Goal: Information Seeking & Learning: Learn about a topic

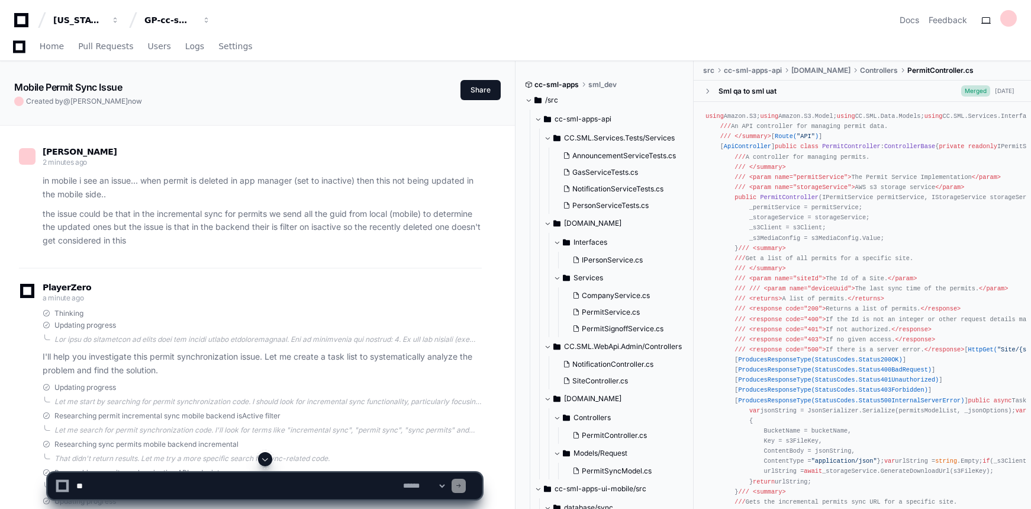
scroll to position [1022, 0]
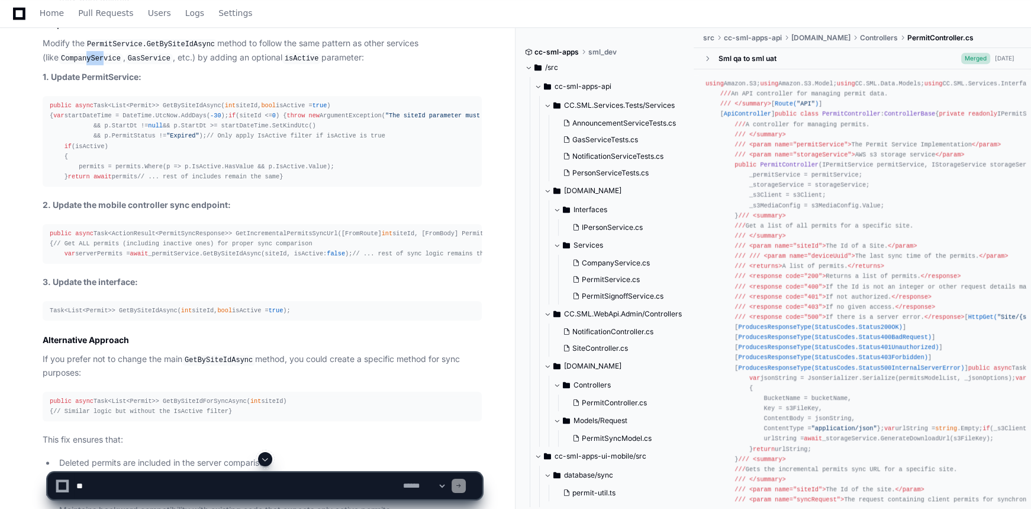
drag, startPoint x: 66, startPoint y: 73, endPoint x: 83, endPoint y: 76, distance: 16.8
click at [83, 64] on code "CompanyService" at bounding box center [91, 58] width 65 height 11
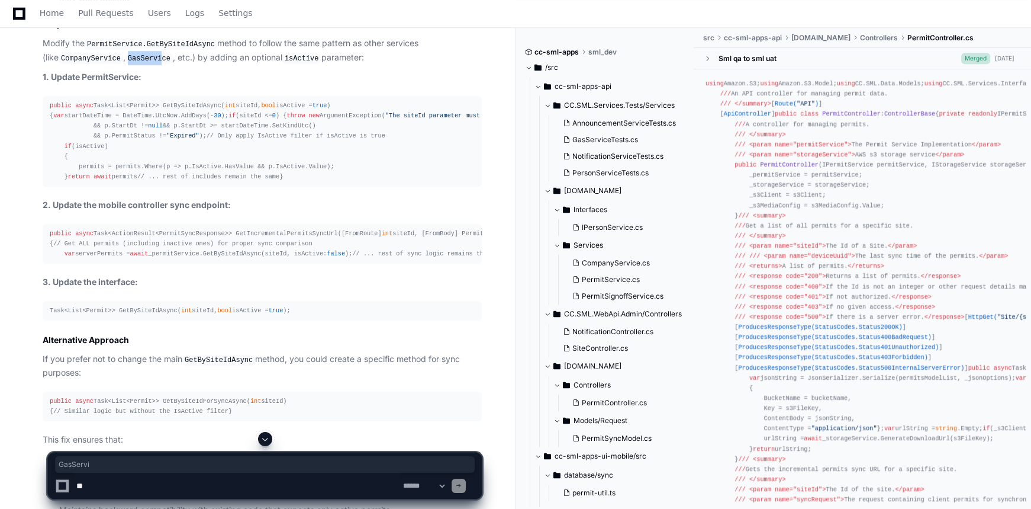
drag, startPoint x: 108, startPoint y: 79, endPoint x: 141, endPoint y: 81, distance: 33.2
click at [141, 64] on code "GasService" at bounding box center [149, 58] width 47 height 11
drag, startPoint x: 274, startPoint y: 122, endPoint x: 340, endPoint y: 126, distance: 67.0
click at [348, 123] on div "public async Task<List<Permit>> GetBySiteIdAsync( int siteId, bool isActive = t…" at bounding box center [262, 141] width 425 height 81
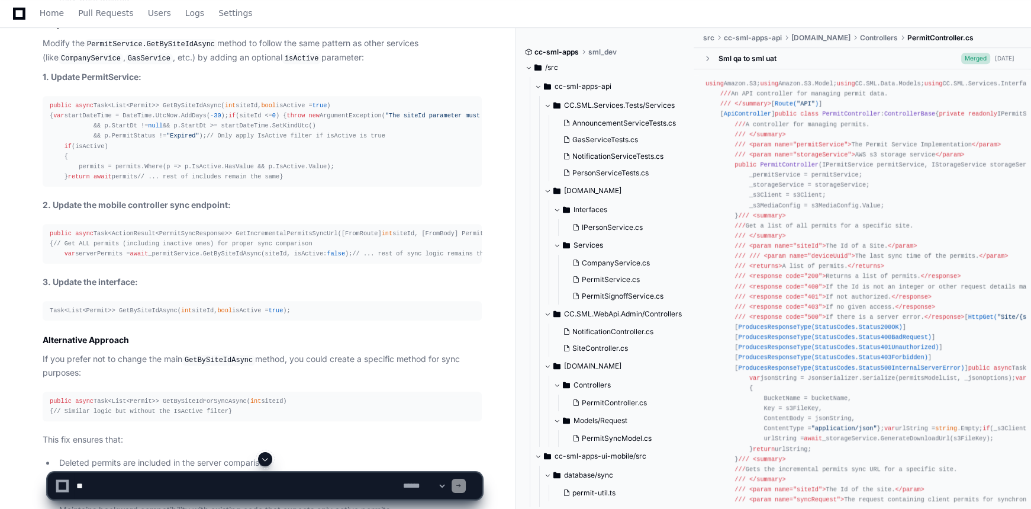
click at [107, 182] on div "public async Task<List<Permit>> GetBySiteIdAsync( int siteId, bool isActive = t…" at bounding box center [262, 141] width 425 height 81
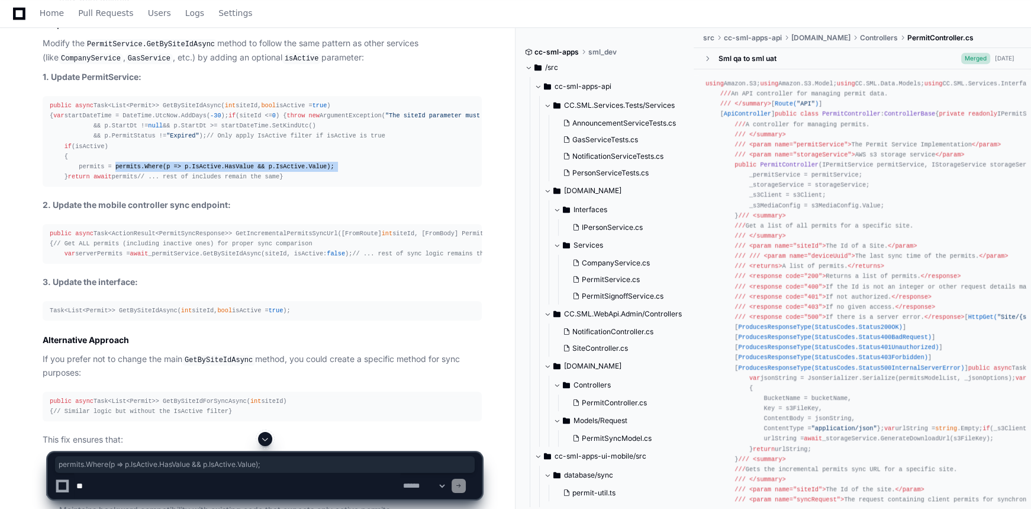
drag, startPoint x: 107, startPoint y: 265, endPoint x: 321, endPoint y: 268, distance: 214.3
click at [321, 182] on div "public async Task<List<Permit>> GetBySiteIdAsync( int siteId, bool isActive = t…" at bounding box center [262, 141] width 425 height 81
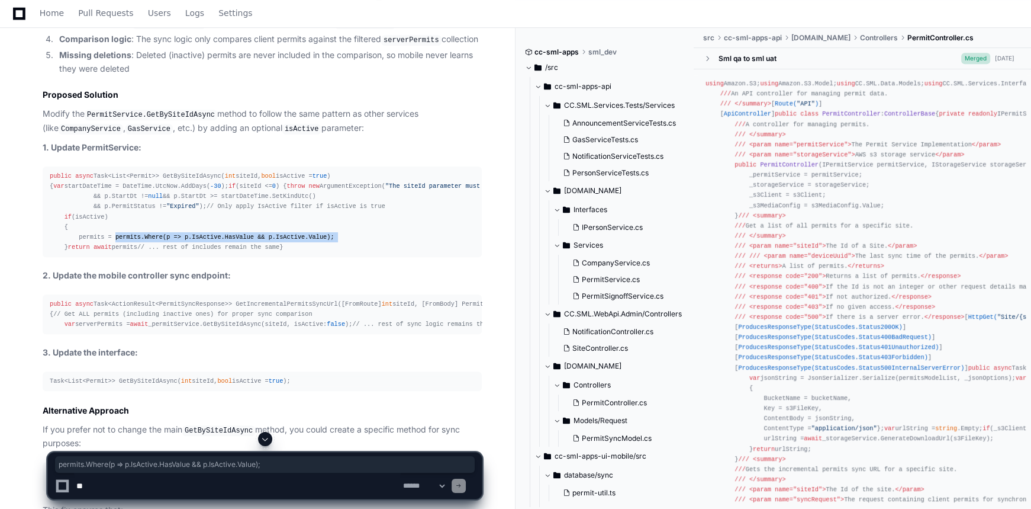
scroll to position [971, 0]
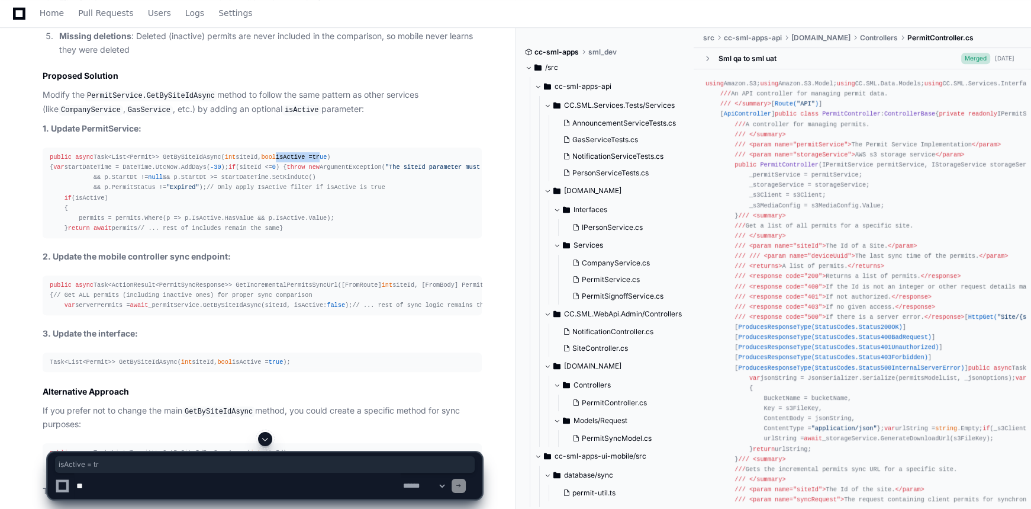
drag, startPoint x: 268, startPoint y: 177, endPoint x: 314, endPoint y: 176, distance: 45.6
click at [314, 176] on div "public async Task<List<Permit>> GetBySiteIdAsync( int siteId, bool isActive = t…" at bounding box center [262, 192] width 425 height 81
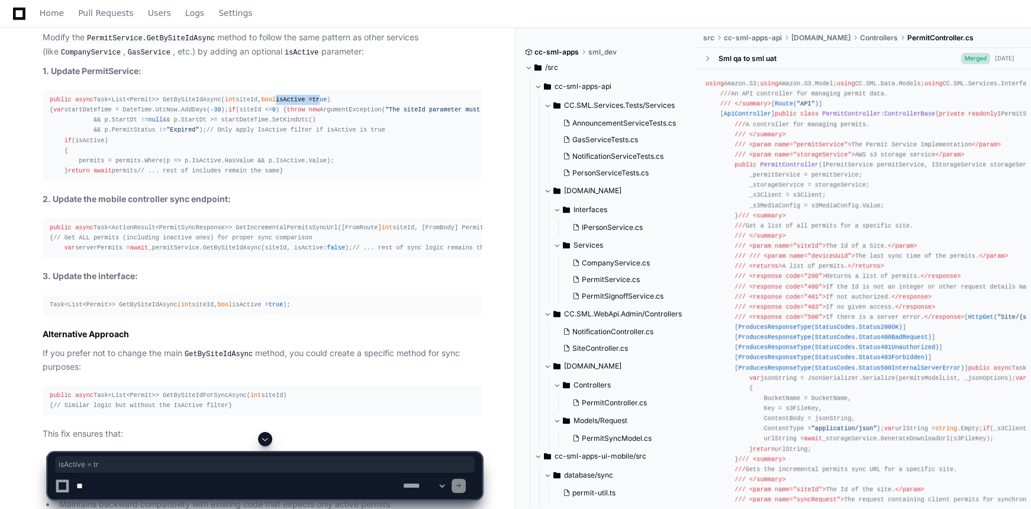
scroll to position [1025, 0]
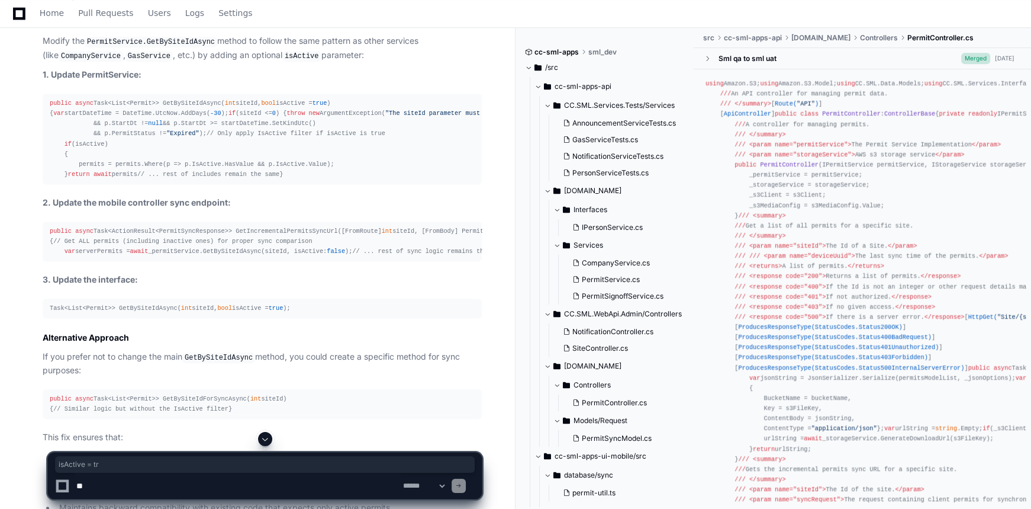
click at [91, 179] on div "public async Task<List<Permit>> GetBySiteIdAsync( int siteId, bool isActive = t…" at bounding box center [262, 138] width 425 height 81
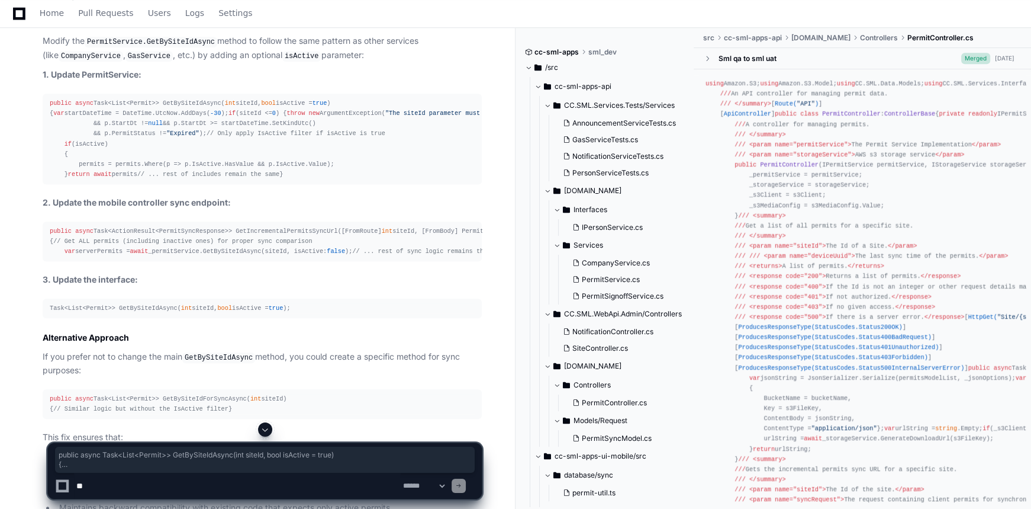
drag, startPoint x: 56, startPoint y: 308, endPoint x: 48, endPoint y: 126, distance: 182.5
click at [48, 126] on pre "public async Task<List<Permit>> GetBySiteIdAsync( int siteId, bool isActive = t…" at bounding box center [262, 139] width 439 height 91
click at [140, 483] on textarea at bounding box center [237, 485] width 327 height 26
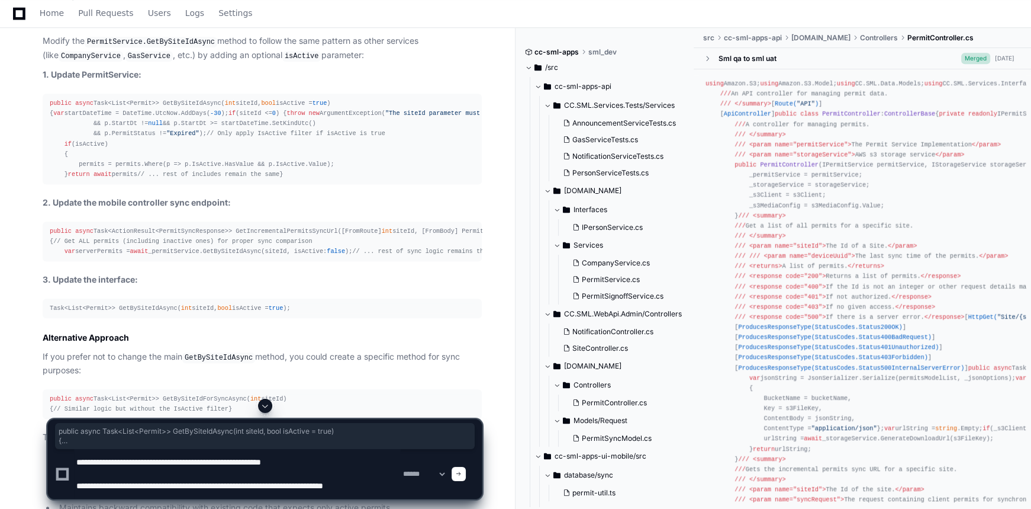
type textarea "**********"
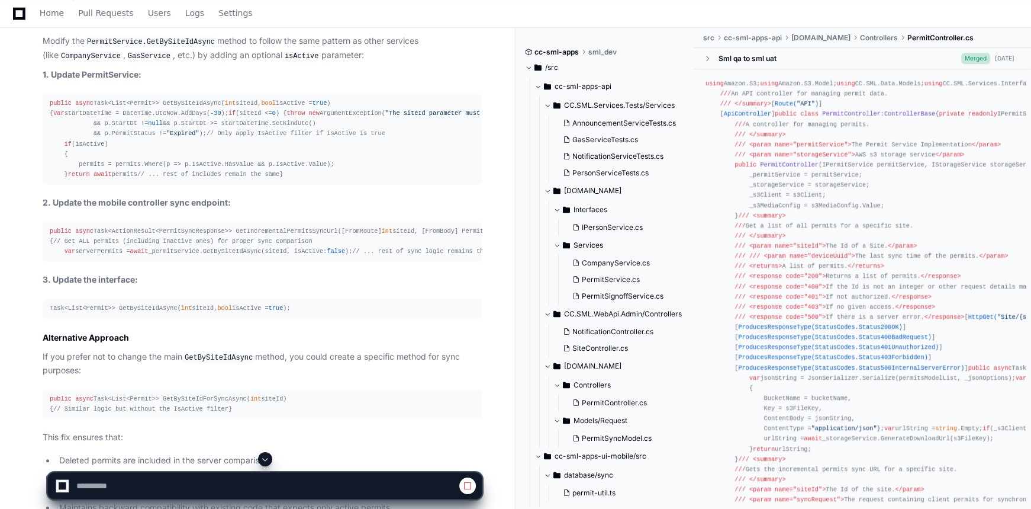
scroll to position [1029, 0]
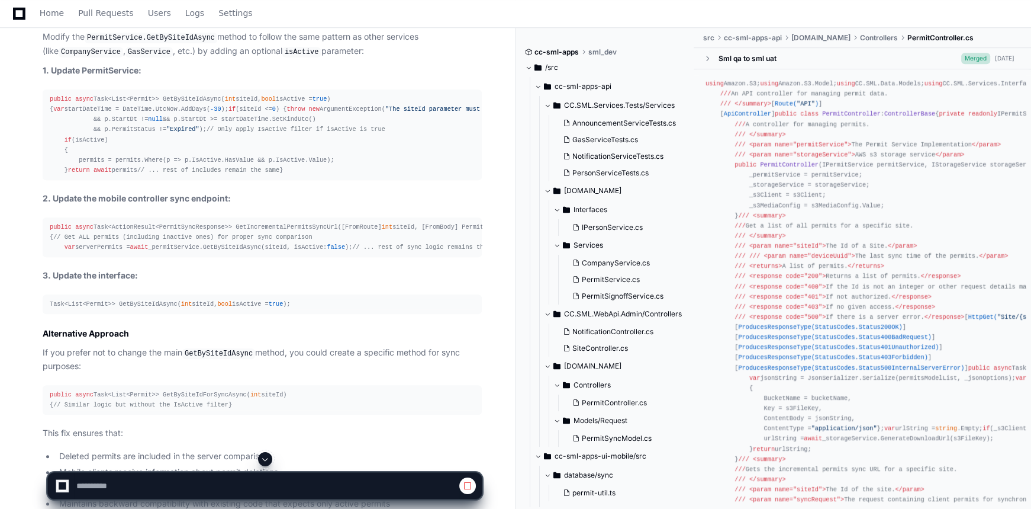
click at [266, 456] on span at bounding box center [264, 458] width 9 height 9
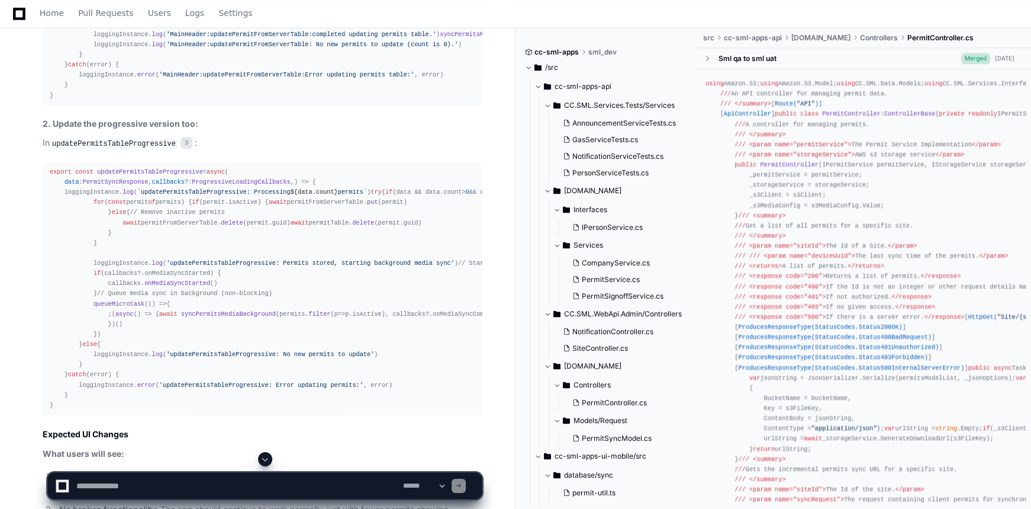
scroll to position [2288, 0]
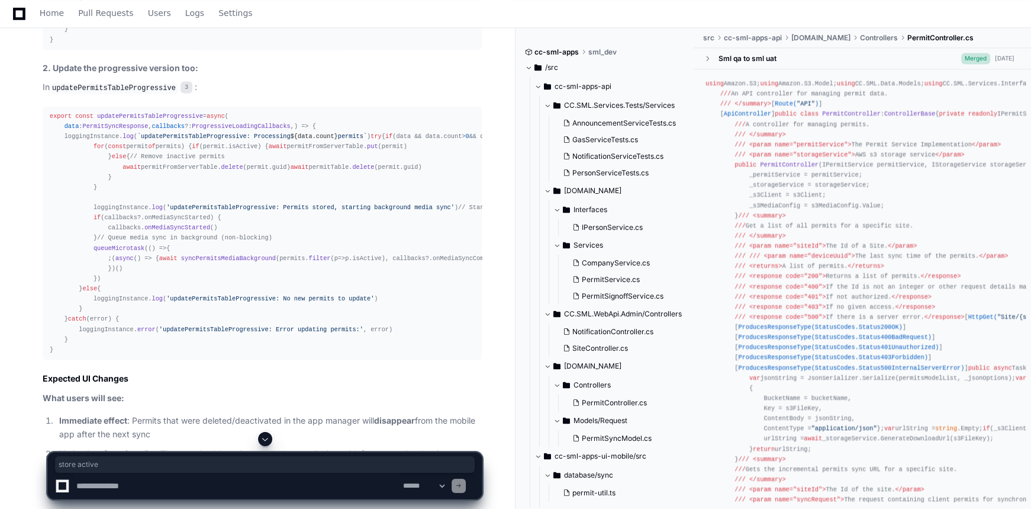
drag, startPoint x: 140, startPoint y: 210, endPoint x: 186, endPoint y: 212, distance: 46.2
drag, startPoint x: 132, startPoint y: 196, endPoint x: 164, endPoint y: 201, distance: 32.3
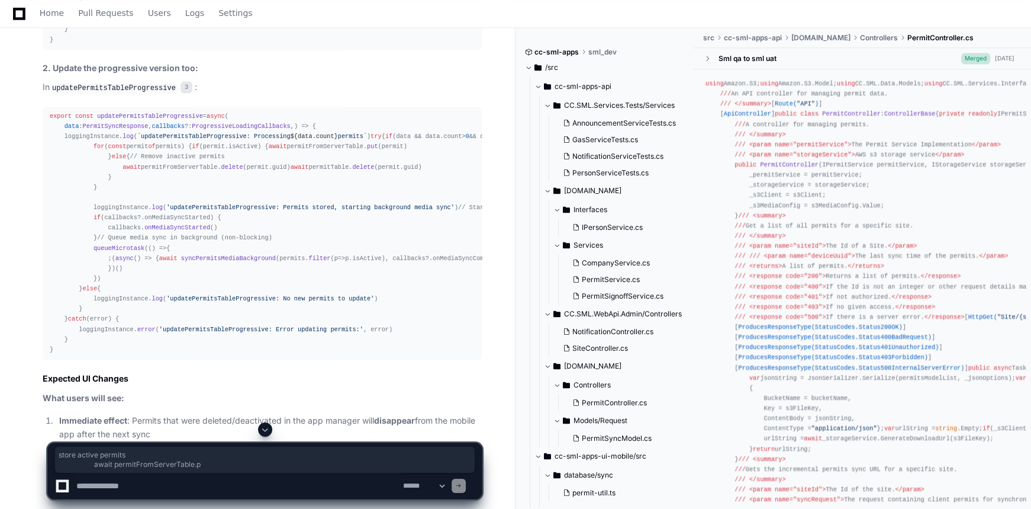
drag, startPoint x: 141, startPoint y: 213, endPoint x: 212, endPoint y: 215, distance: 70.5
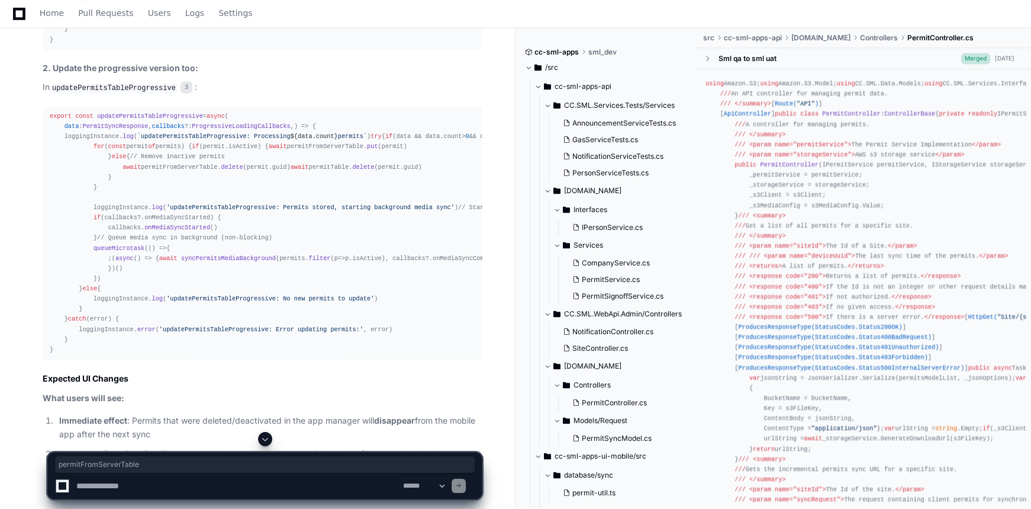
drag, startPoint x: 126, startPoint y: 200, endPoint x: 177, endPoint y: 201, distance: 50.9
drag, startPoint x: 146, startPoint y: 218, endPoint x: 226, endPoint y: 218, distance: 79.3
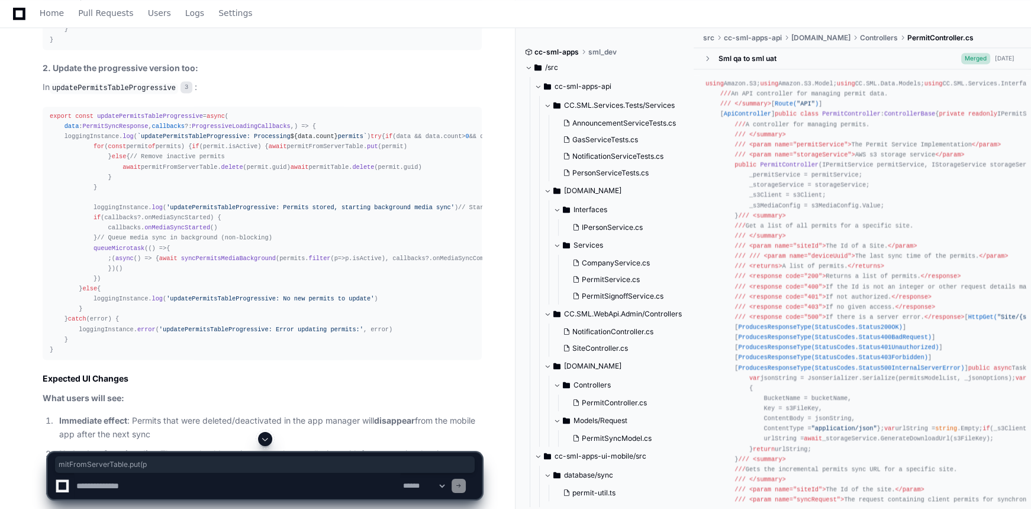
drag, startPoint x: 218, startPoint y: 219, endPoint x: 211, endPoint y: 220, distance: 7.2
drag, startPoint x: 209, startPoint y: 219, endPoint x: 247, endPoint y: 216, distance: 38.6
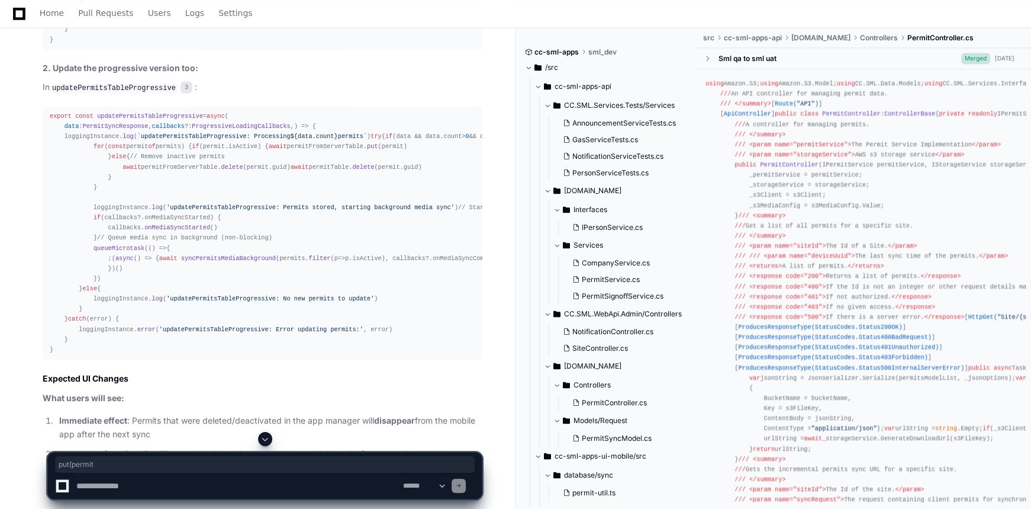
drag, startPoint x: 149, startPoint y: 272, endPoint x: 243, endPoint y: 271, distance: 94.1
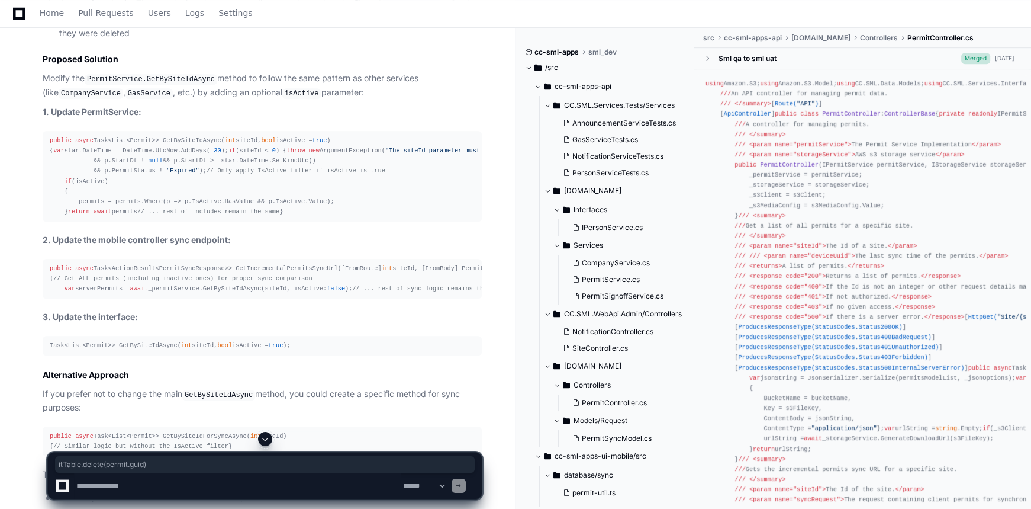
scroll to position [988, 0]
drag, startPoint x: 277, startPoint y: 160, endPoint x: 317, endPoint y: 156, distance: 39.9
click at [317, 156] on div "public async Task<List<Permit>> GetBySiteIdAsync( int siteId, bool isActive = t…" at bounding box center [262, 175] width 425 height 81
click at [178, 158] on div "public async Task<List<Permit>> GetBySiteIdAsync( int siteId, bool isActive = t…" at bounding box center [262, 175] width 425 height 81
click at [318, 153] on div "public async Task<List<Permit>> GetBySiteIdAsync( int siteId, bool isActive = t…" at bounding box center [262, 175] width 425 height 81
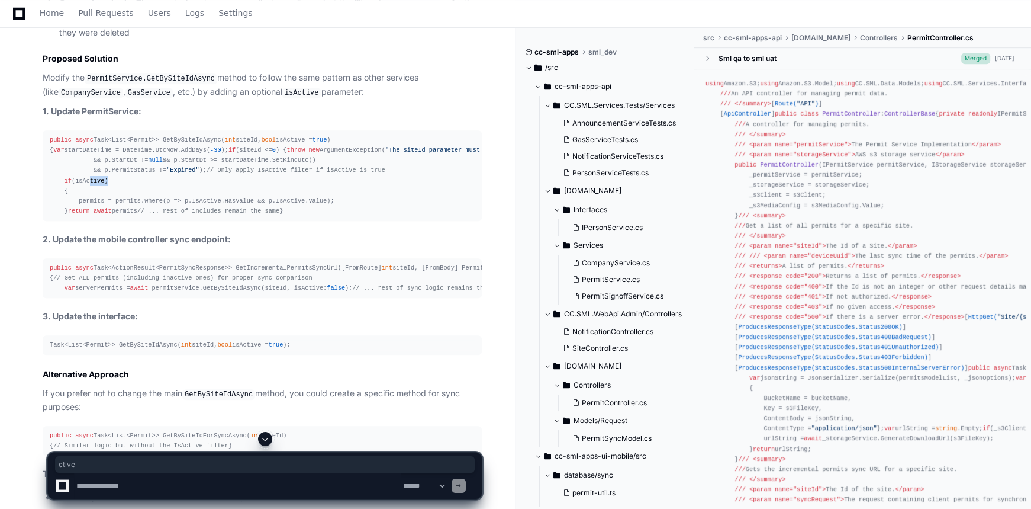
drag, startPoint x: 85, startPoint y: 279, endPoint x: 103, endPoint y: 279, distance: 17.8
click at [103, 216] on div "public async Task<List<Permit>> GetBySiteIdAsync( int siteId, bool isActive = t…" at bounding box center [262, 175] width 425 height 81
drag, startPoint x: 83, startPoint y: 302, endPoint x: 307, endPoint y: 296, distance: 223.9
click at [307, 216] on div "public async Task<List<Permit>> GetBySiteIdAsync( int siteId, bool isActive = t…" at bounding box center [262, 175] width 425 height 81
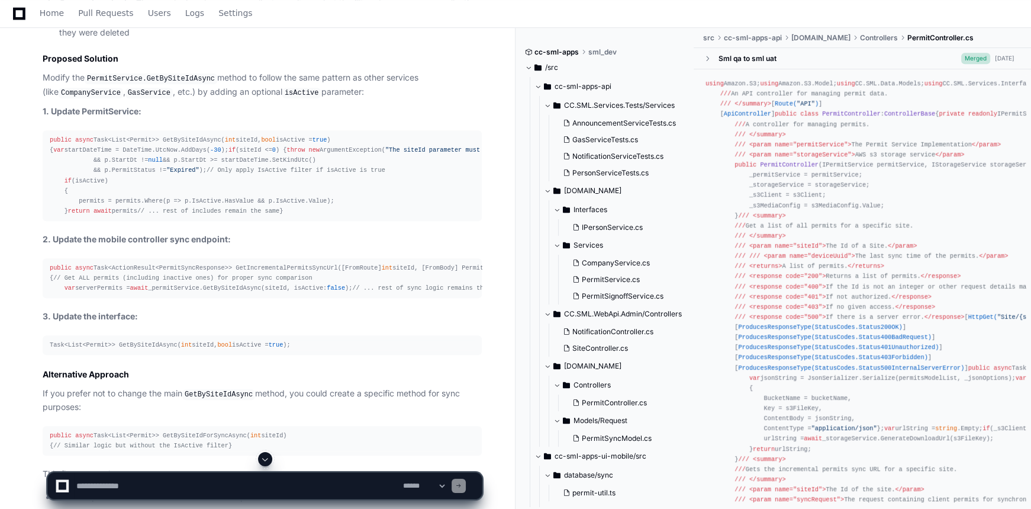
click at [313, 143] on span "true" at bounding box center [320, 139] width 15 height 7
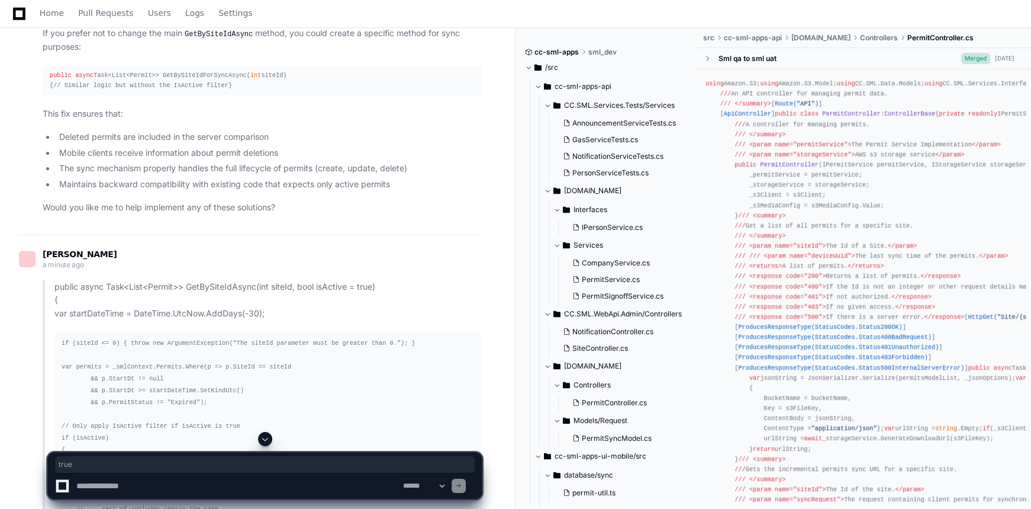
scroll to position [1365, 0]
